Goal: Transaction & Acquisition: Purchase product/service

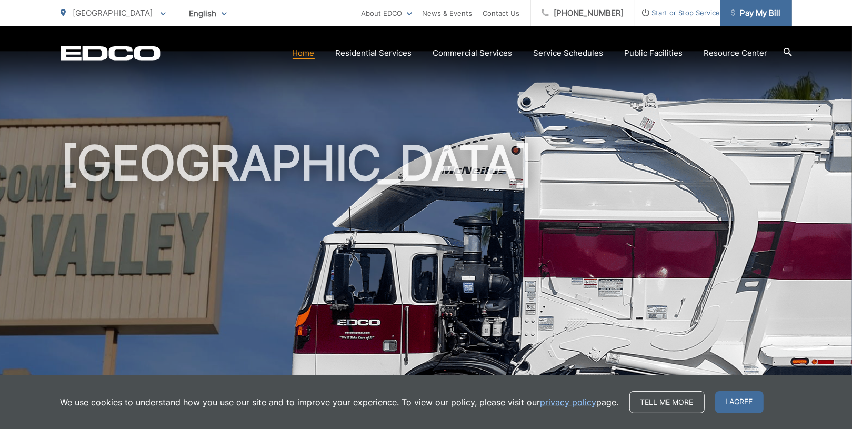
click at [765, 11] on span "Pay My Bill" at bounding box center [756, 13] width 50 height 13
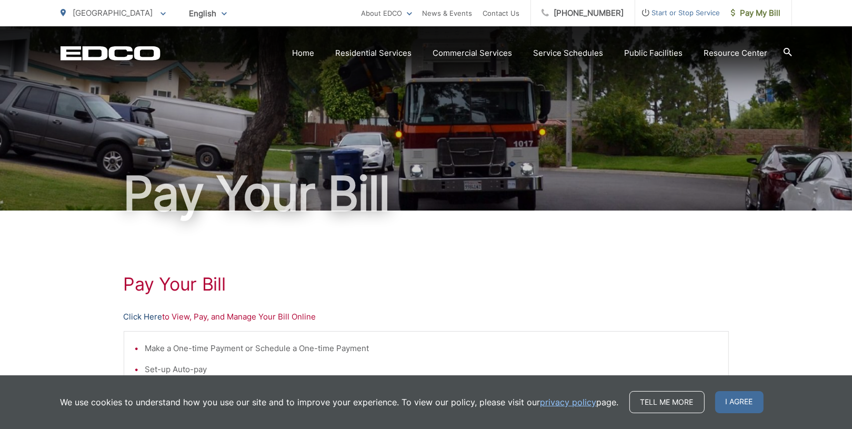
click at [141, 317] on link "Click Here" at bounding box center [143, 317] width 39 height 13
click at [482, 334] on div "Make a One-time Payment or Schedule a One-time Payment Set-up Auto-pay Manage S…" at bounding box center [426, 404] width 605 height 147
click at [737, 411] on span "I agree" at bounding box center [739, 402] width 48 height 22
